Goal: Register for event/course

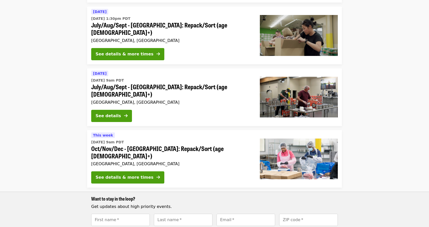
scroll to position [258, 0]
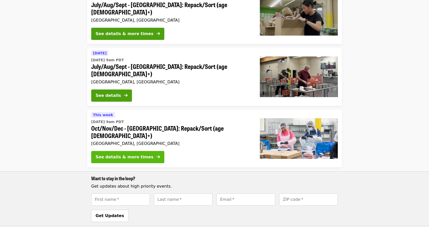
click at [137, 154] on div "See details & more times" at bounding box center [124, 157] width 58 height 6
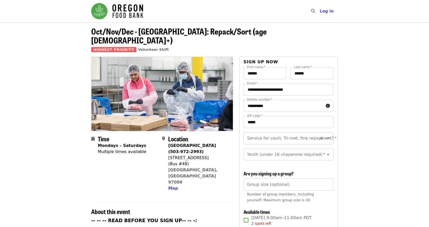
click at [325, 135] on icon "Open" at bounding box center [328, 138] width 6 height 6
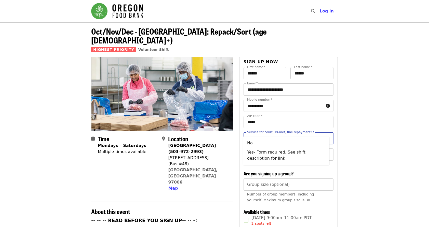
click at [319, 136] on icon "Clear" at bounding box center [321, 138] width 5 height 5
click at [326, 135] on icon "Close" at bounding box center [328, 138] width 6 height 6
click at [319, 136] on icon "Clear" at bounding box center [321, 138] width 5 height 5
click at [325, 152] on icon "Open" at bounding box center [328, 155] width 6 height 6
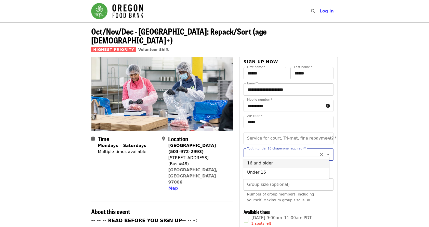
click at [267, 165] on li "16 and older" at bounding box center [286, 163] width 86 height 9
type input "**********"
click at [325, 135] on icon "Open" at bounding box center [328, 138] width 6 height 6
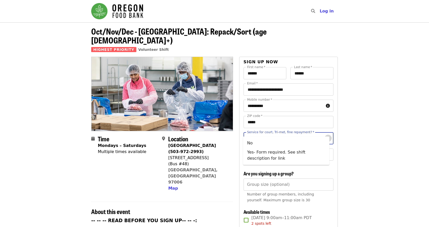
click at [325, 135] on icon "Close" at bounding box center [328, 138] width 6 height 6
click at [319, 136] on icon "Clear" at bounding box center [321, 138] width 5 height 5
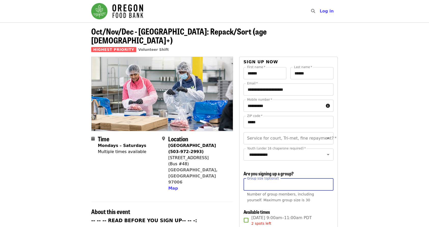
click at [293, 179] on input "Group size (optional)" at bounding box center [288, 185] width 90 height 12
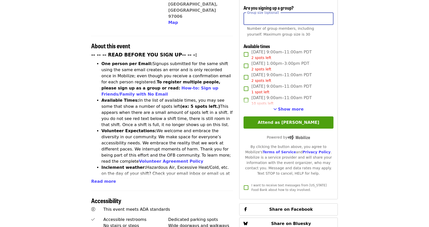
scroll to position [176, 0]
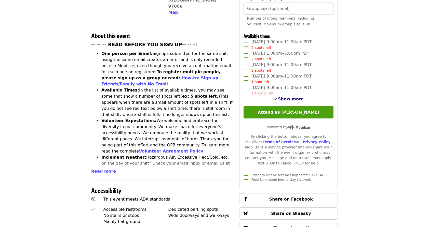
click at [291, 98] on span "Show more" at bounding box center [291, 99] width 26 height 5
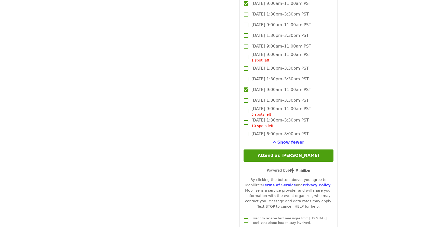
scroll to position [740, 0]
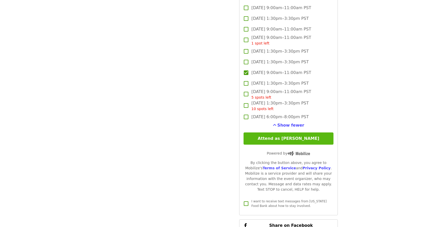
click at [325, 140] on button "Attend as [PERSON_NAME]" at bounding box center [288, 139] width 90 height 12
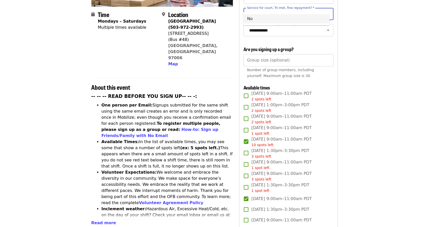
click at [311, 17] on li "No" at bounding box center [286, 18] width 86 height 9
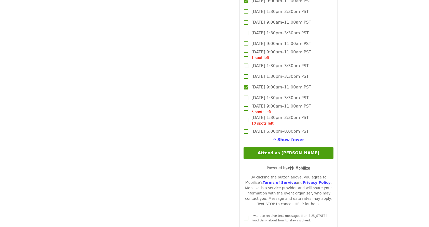
scroll to position [742, 0]
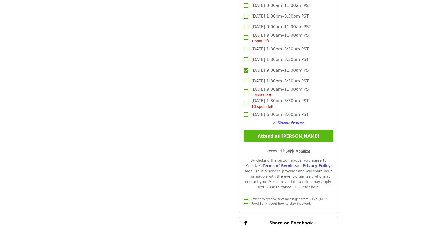
type input "**"
click at [329, 137] on button "Attend as [PERSON_NAME]" at bounding box center [288, 136] width 90 height 12
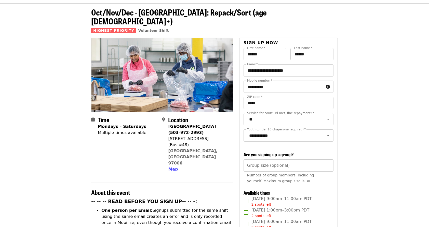
scroll to position [0, 0]
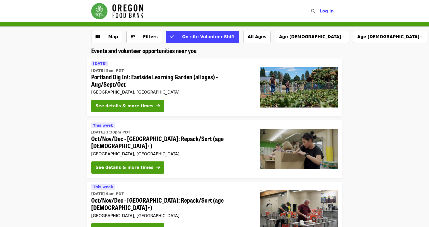
drag, startPoint x: 432, startPoint y: 226, endPoint x: 417, endPoint y: 69, distance: 157.6
click at [417, 69] on li "[DATE] [DATE] 9am PDT Portland Dig In!: Eastside Learning Garden (all ages) - A…" at bounding box center [214, 88] width 429 height 58
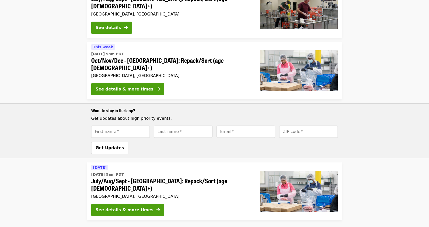
scroll to position [339, 0]
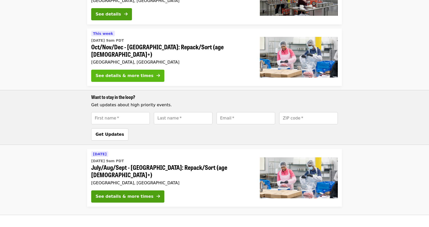
drag, startPoint x: 142, startPoint y: 40, endPoint x: 119, endPoint y: 37, distance: 22.9
click at [119, 73] on div "See details & more times" at bounding box center [124, 76] width 58 height 6
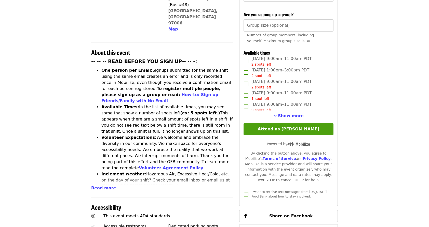
scroll to position [183, 0]
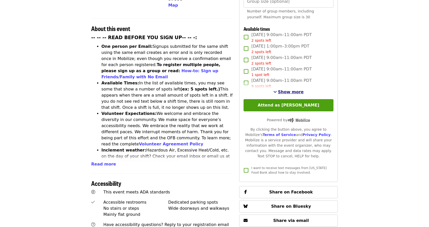
click at [298, 93] on span "Show more" at bounding box center [291, 92] width 26 height 5
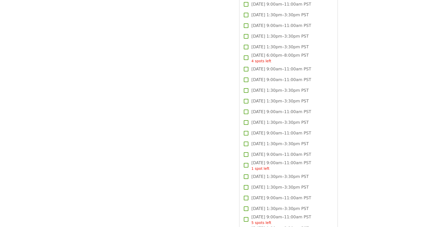
scroll to position [600, 0]
